Goal: Task Accomplishment & Management: Use online tool/utility

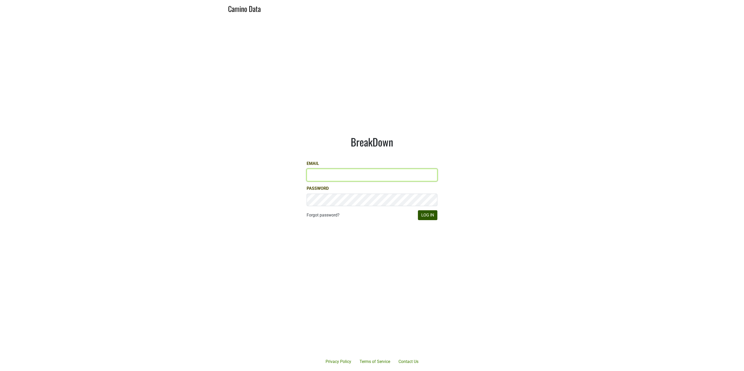
type input "[EMAIL_ADDRESS][DOMAIN_NAME]"
click at [427, 217] on button "Log In" at bounding box center [427, 215] width 19 height 10
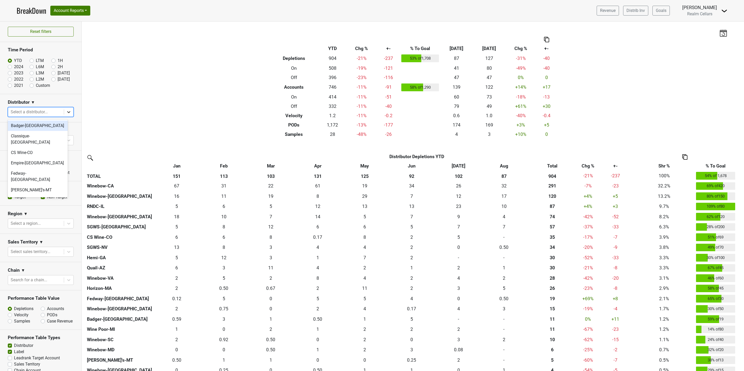
click at [64, 116] on div at bounding box center [68, 111] width 9 height 9
click at [32, 167] on div "Horizon-MA" at bounding box center [38, 172] width 60 height 10
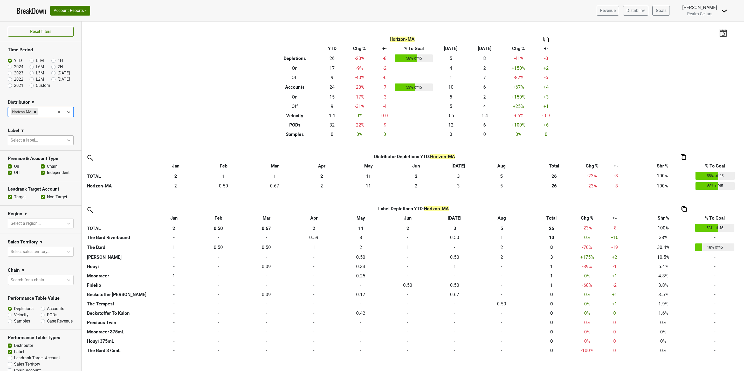
click at [66, 142] on icon at bounding box center [68, 140] width 5 height 5
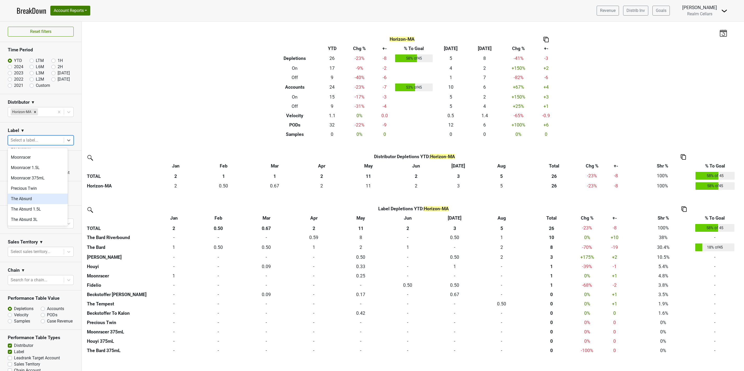
scroll to position [272, 0]
click at [34, 186] on div "The Bard" at bounding box center [38, 191] width 60 height 10
click at [66, 142] on icon at bounding box center [68, 140] width 5 height 5
click at [31, 179] on div "The Bard Riverbound" at bounding box center [38, 184] width 60 height 10
